Goal: Check status: Check status

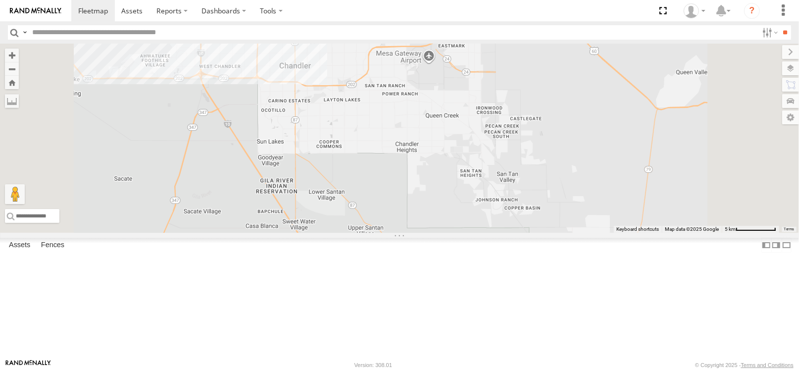
drag, startPoint x: 394, startPoint y: 143, endPoint x: 427, endPoint y: 174, distance: 45.9
click at [427, 174] on div "5463 5446 5437" at bounding box center [399, 138] width 799 height 189
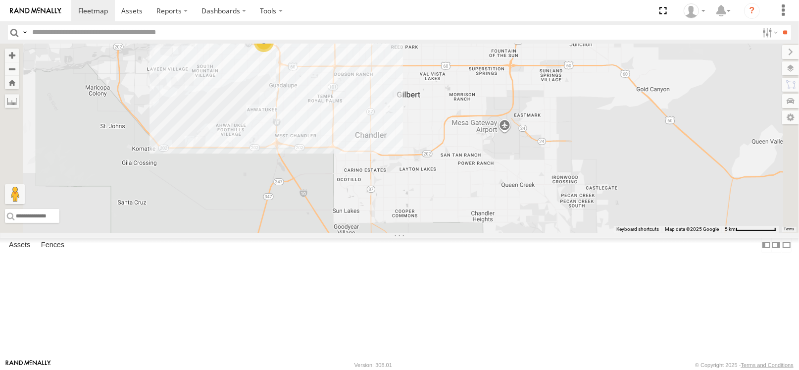
click at [189, 33] on div "14" at bounding box center [179, 23] width 20 height 20
click at [190, 32] on div "14" at bounding box center [180, 22] width 20 height 20
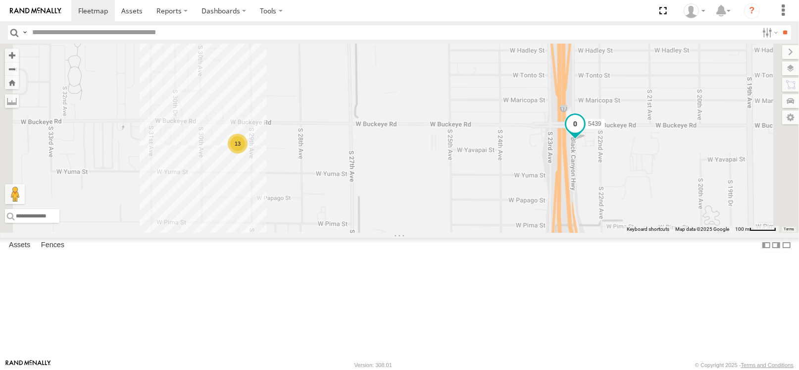
click at [584, 133] on span at bounding box center [575, 124] width 18 height 18
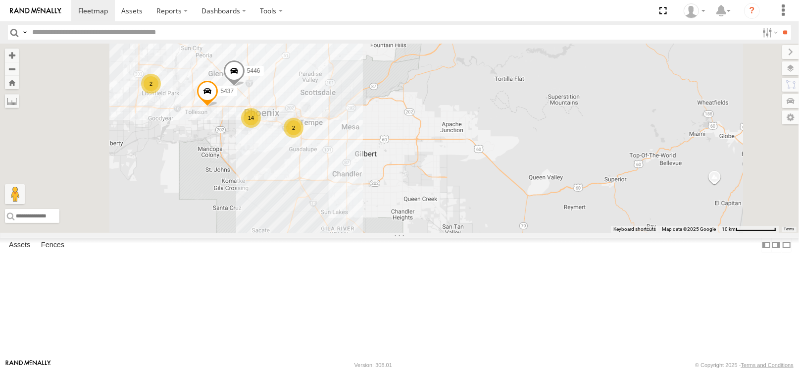
drag, startPoint x: 337, startPoint y: 187, endPoint x: 421, endPoint y: 207, distance: 87.2
click at [421, 207] on div "5446 5437 2 14 2" at bounding box center [399, 138] width 799 height 189
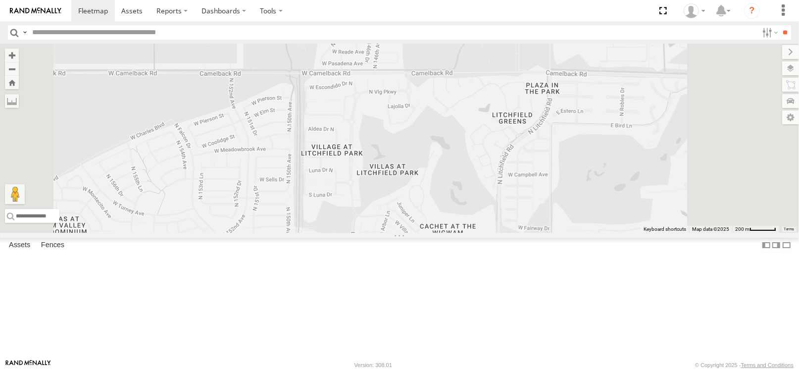
drag, startPoint x: 382, startPoint y: 81, endPoint x: 382, endPoint y: 181, distance: 100.5
click at [380, 171] on div "5446 5437" at bounding box center [399, 138] width 799 height 189
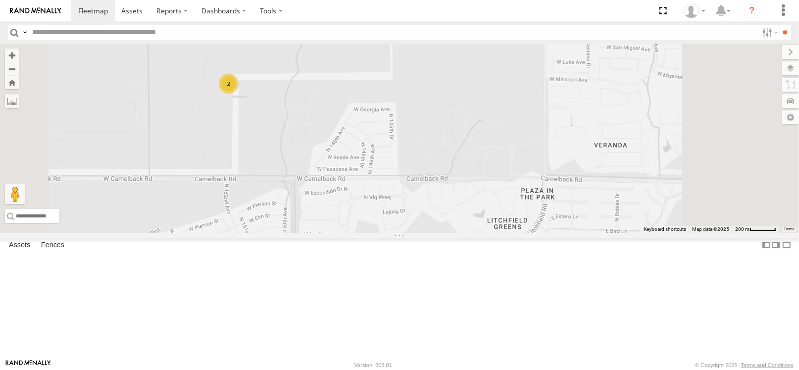
click at [239, 94] on div "2" at bounding box center [229, 84] width 20 height 20
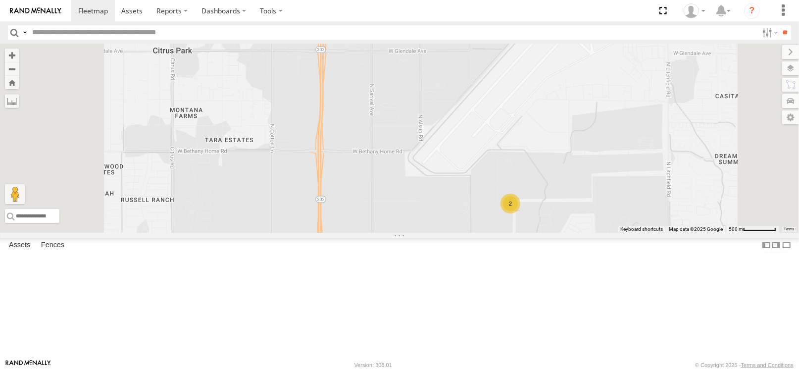
drag, startPoint x: 645, startPoint y: 233, endPoint x: 623, endPoint y: 213, distance: 29.5
click at [639, 226] on div "2" at bounding box center [399, 138] width 799 height 189
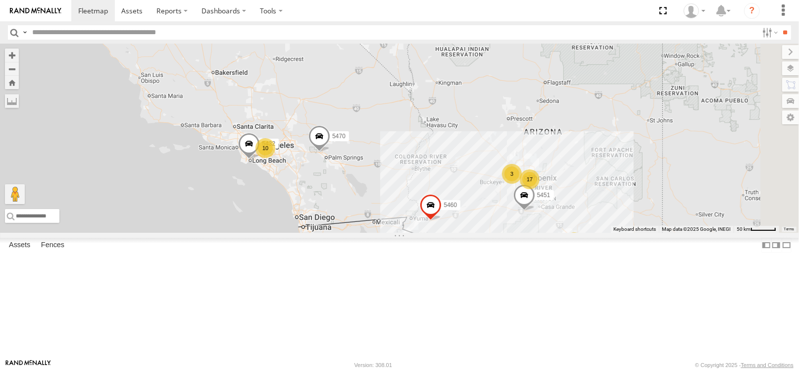
drag, startPoint x: 670, startPoint y: 263, endPoint x: 615, endPoint y: 228, distance: 64.5
click at [641, 233] on div "5451 10 31 17 5470 3 5432 5460" at bounding box center [399, 138] width 799 height 189
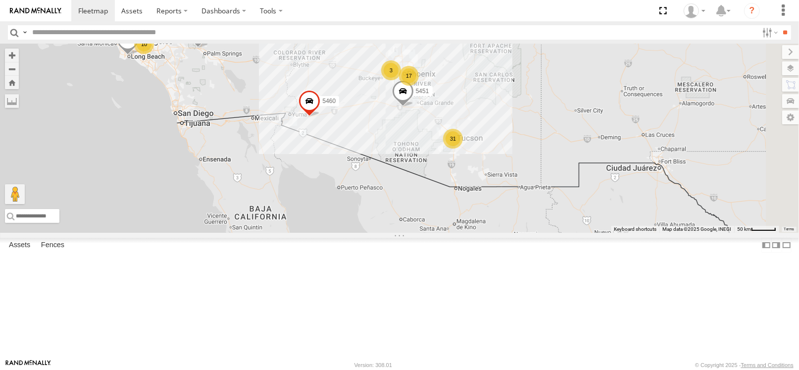
click at [463, 149] on div "31" at bounding box center [453, 139] width 20 height 20
